Goal: Information Seeking & Learning: Learn about a topic

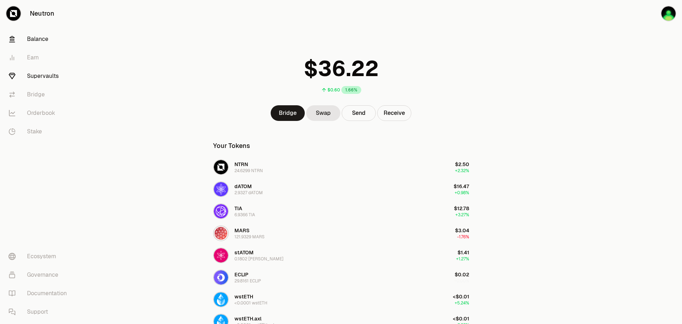
click at [47, 74] on link "Supervaults" at bounding box center [40, 76] width 74 height 18
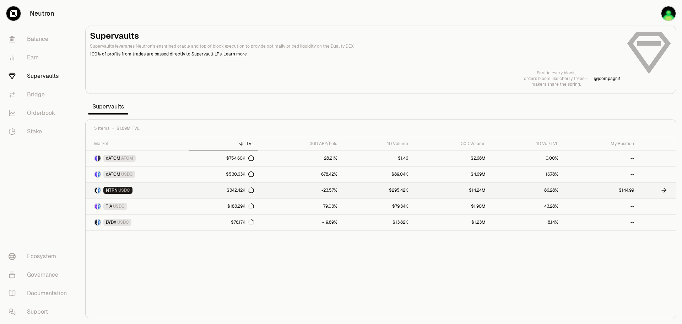
click at [158, 190] on link "NTRN USDC" at bounding box center [137, 190] width 103 height 16
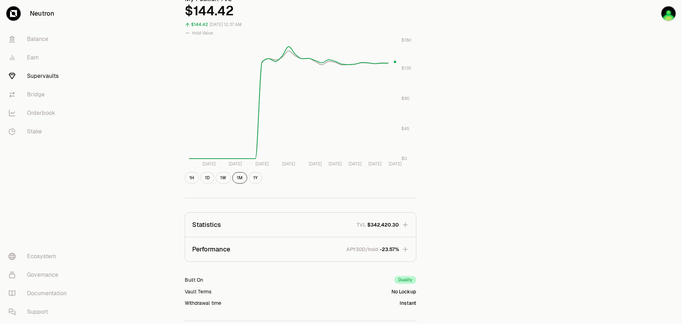
scroll to position [227, 0]
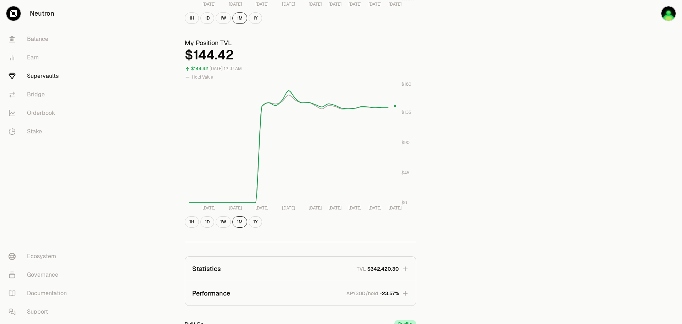
click at [405, 269] on icon "button" at bounding box center [405, 268] width 5 height 5
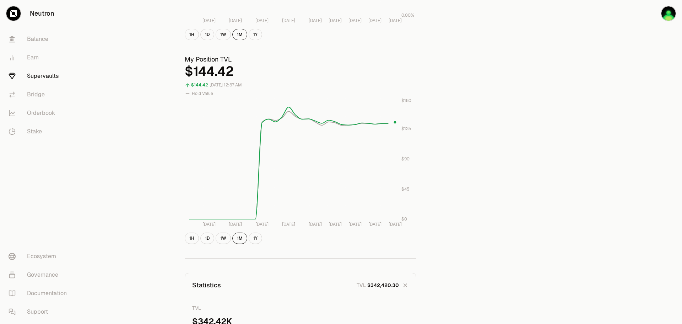
scroll to position [192, 0]
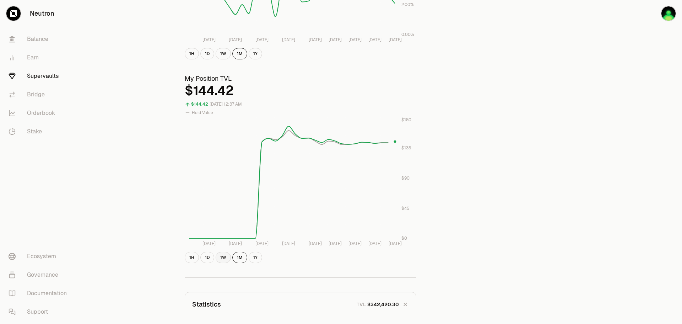
click at [222, 256] on button "1W" at bounding box center [223, 257] width 15 height 11
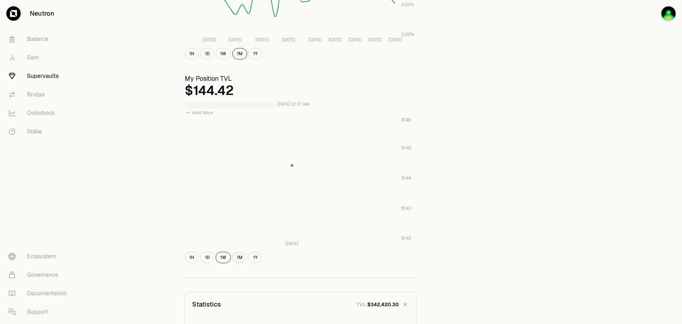
click at [234, 258] on button "1M" at bounding box center [239, 257] width 15 height 11
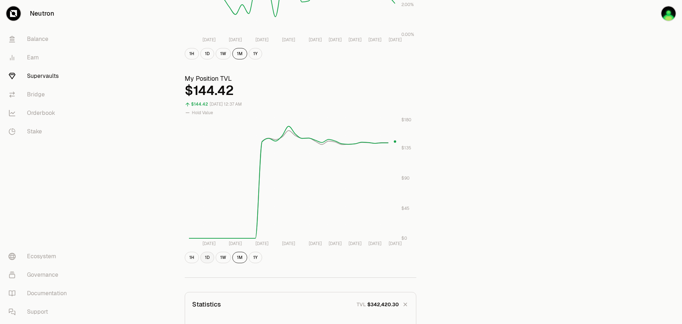
click at [205, 255] on button "1D" at bounding box center [207, 257] width 14 height 11
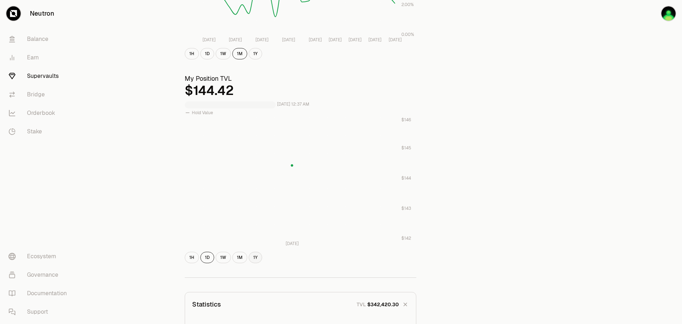
click at [259, 258] on button "1Y" at bounding box center [256, 257] width 14 height 11
click at [251, 257] on button "1Y" at bounding box center [256, 257] width 14 height 11
click at [241, 257] on button "1M" at bounding box center [239, 257] width 15 height 11
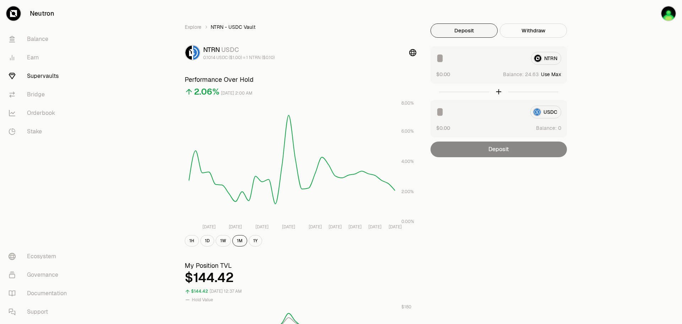
scroll to position [0, 0]
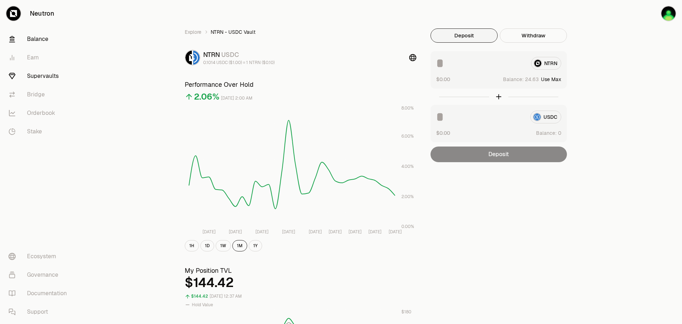
click at [32, 38] on link "Balance" at bounding box center [40, 39] width 74 height 18
